Goal: Transaction & Acquisition: Obtain resource

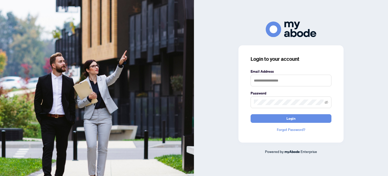
click at [261, 73] on label "Email Address" at bounding box center [291, 71] width 81 height 6
click at [264, 80] on input "text" at bounding box center [291, 81] width 81 height 12
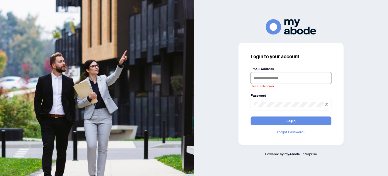
type input "**********"
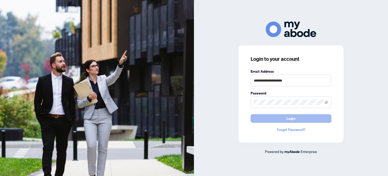
click at [281, 116] on button "Login" at bounding box center [291, 118] width 81 height 9
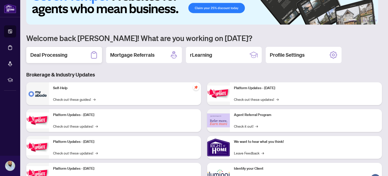
scroll to position [42, 0]
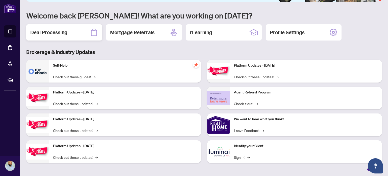
click at [38, 31] on h2 "Deal Processing" at bounding box center [48, 32] width 37 height 7
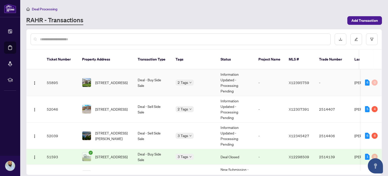
click at [144, 78] on td "Deal - Buy Side Sale" at bounding box center [153, 82] width 38 height 27
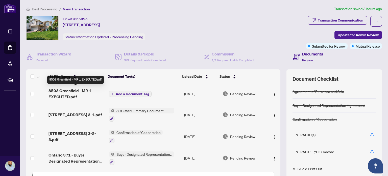
click at [73, 94] on span "8503 Greenfield - MR 1 EXECUTED.pdf" at bounding box center [76, 93] width 56 height 12
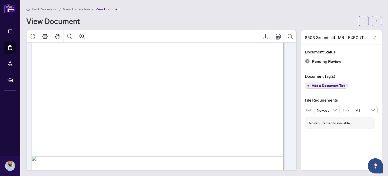
scroll to position [202, 0]
click at [264, 34] on icon "Export" at bounding box center [265, 36] width 6 height 6
